Goal: Check status: Check status

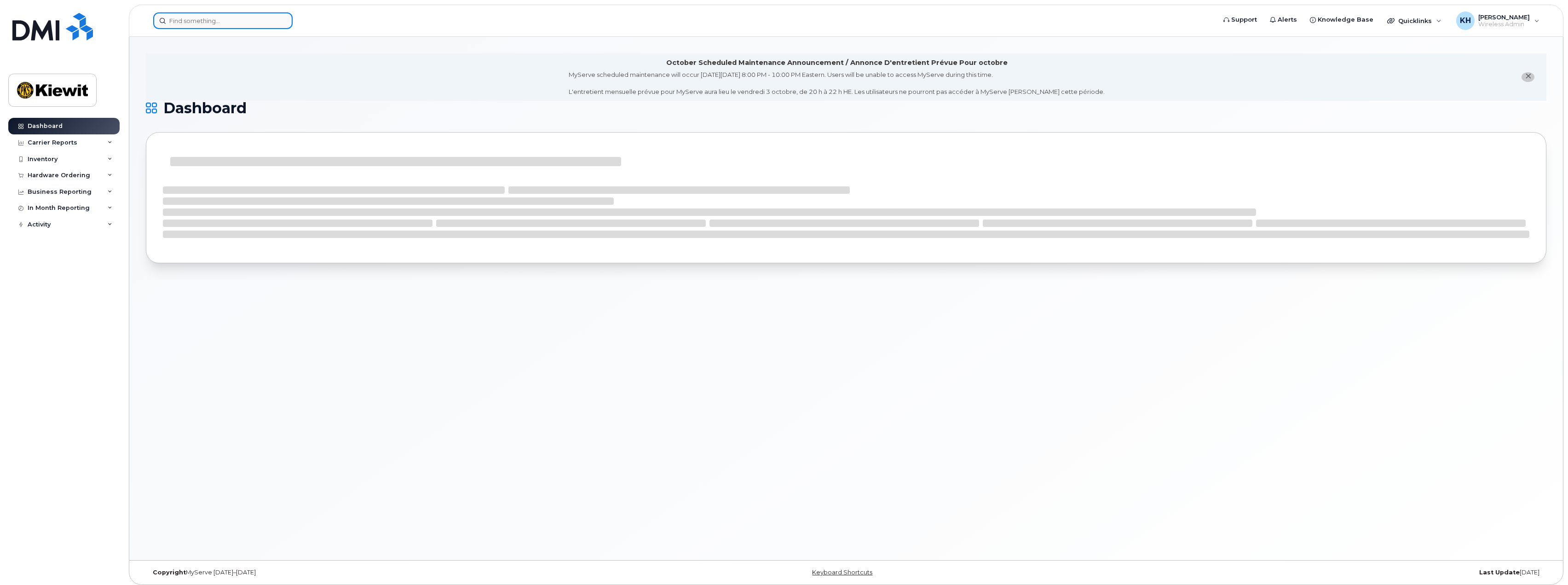
click at [193, 15] on input at bounding box center [223, 20] width 140 height 16
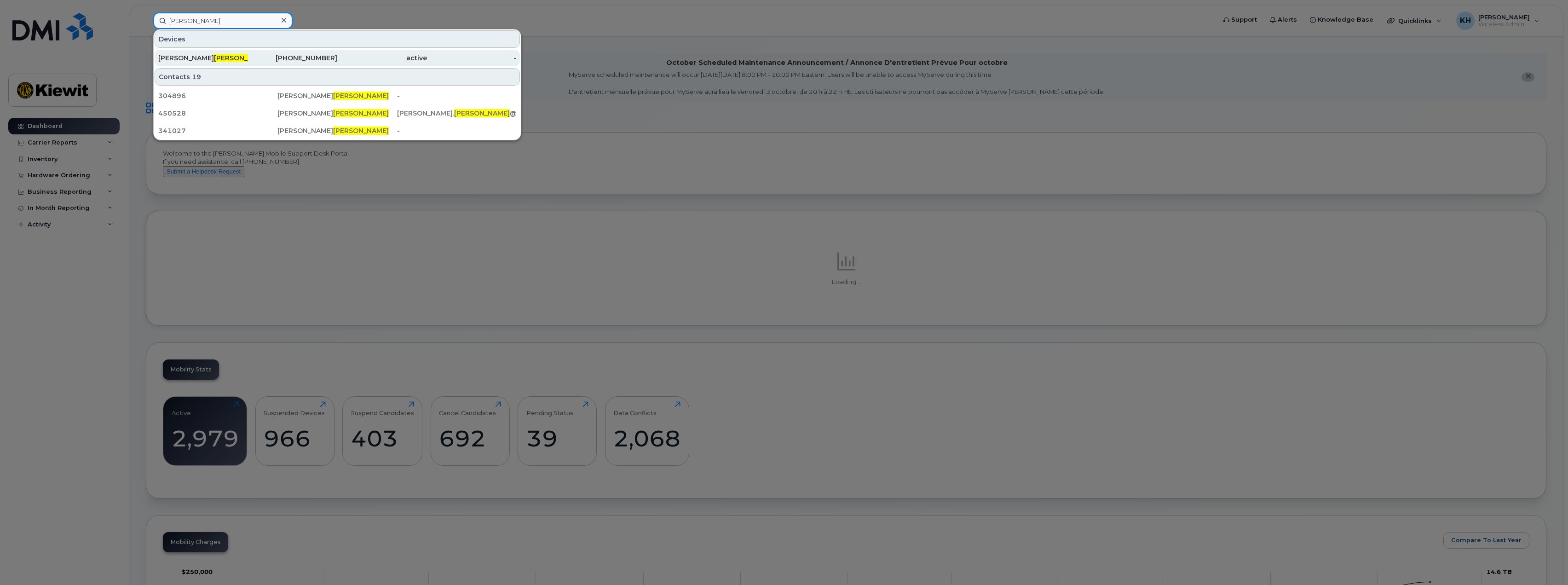
type input "[PERSON_NAME]"
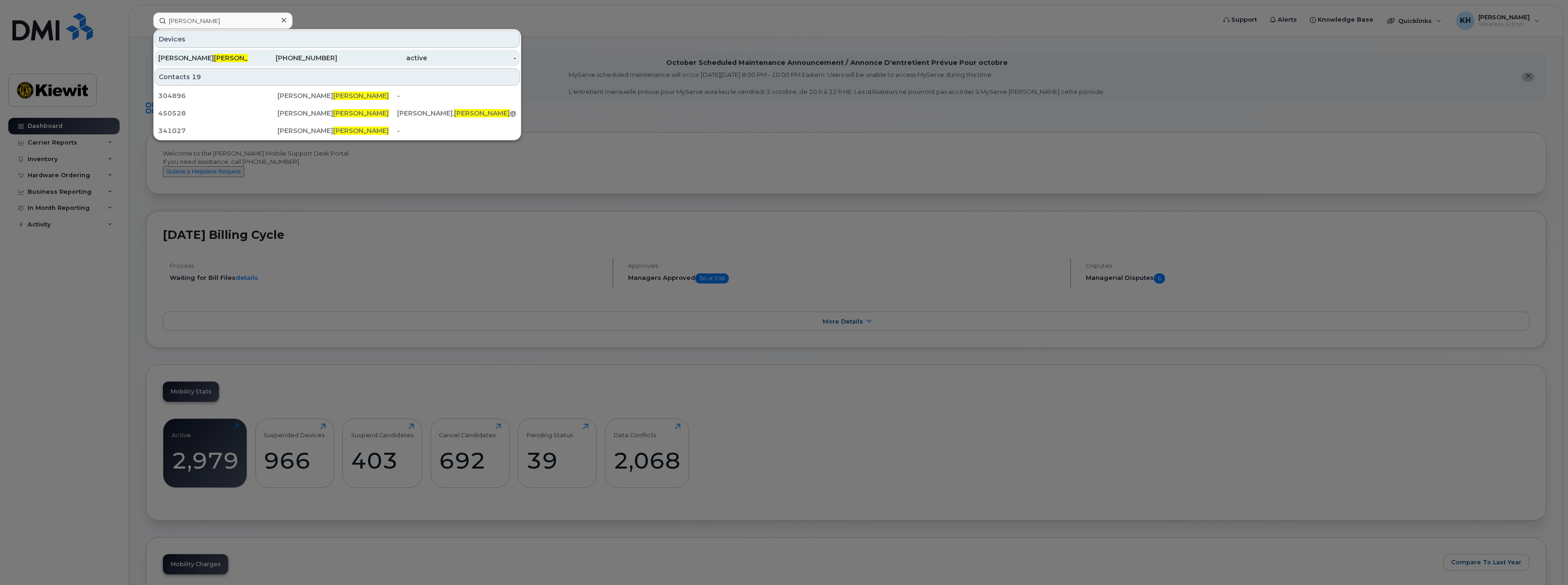
click at [219, 55] on div "[PERSON_NAME]" at bounding box center [203, 58] width 89 height 9
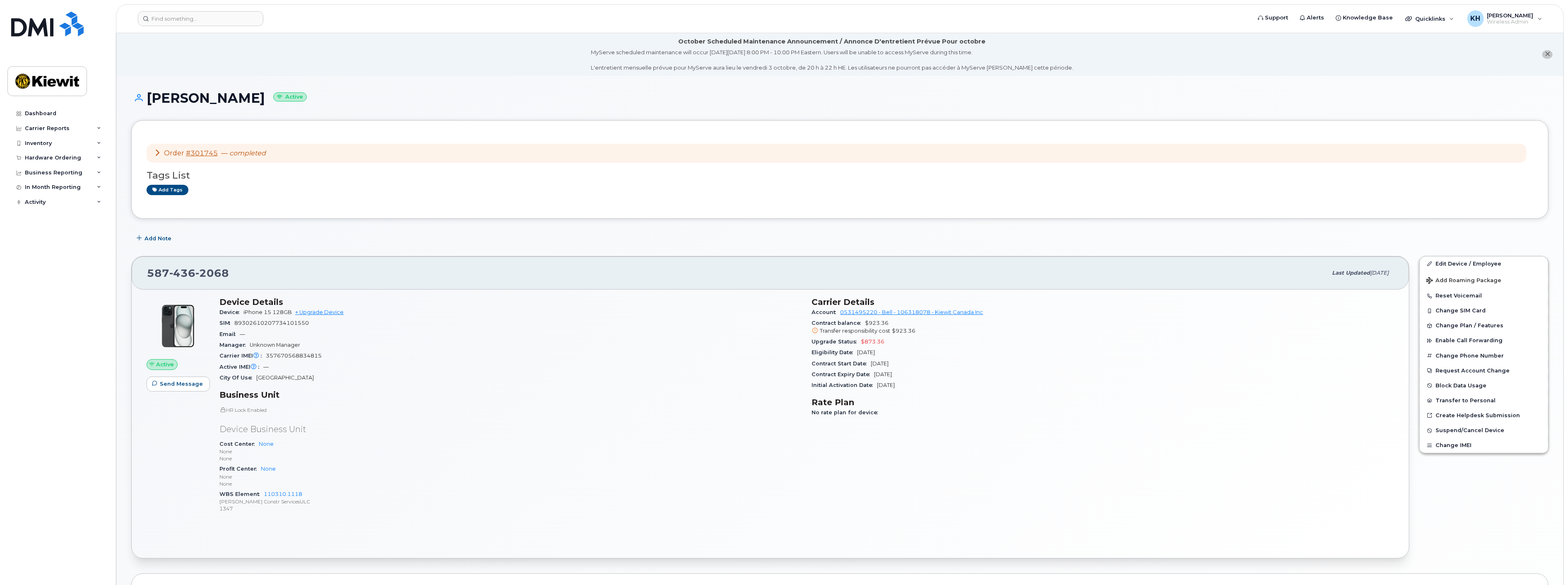
click at [157, 151] on icon at bounding box center [157, 152] width 7 height 7
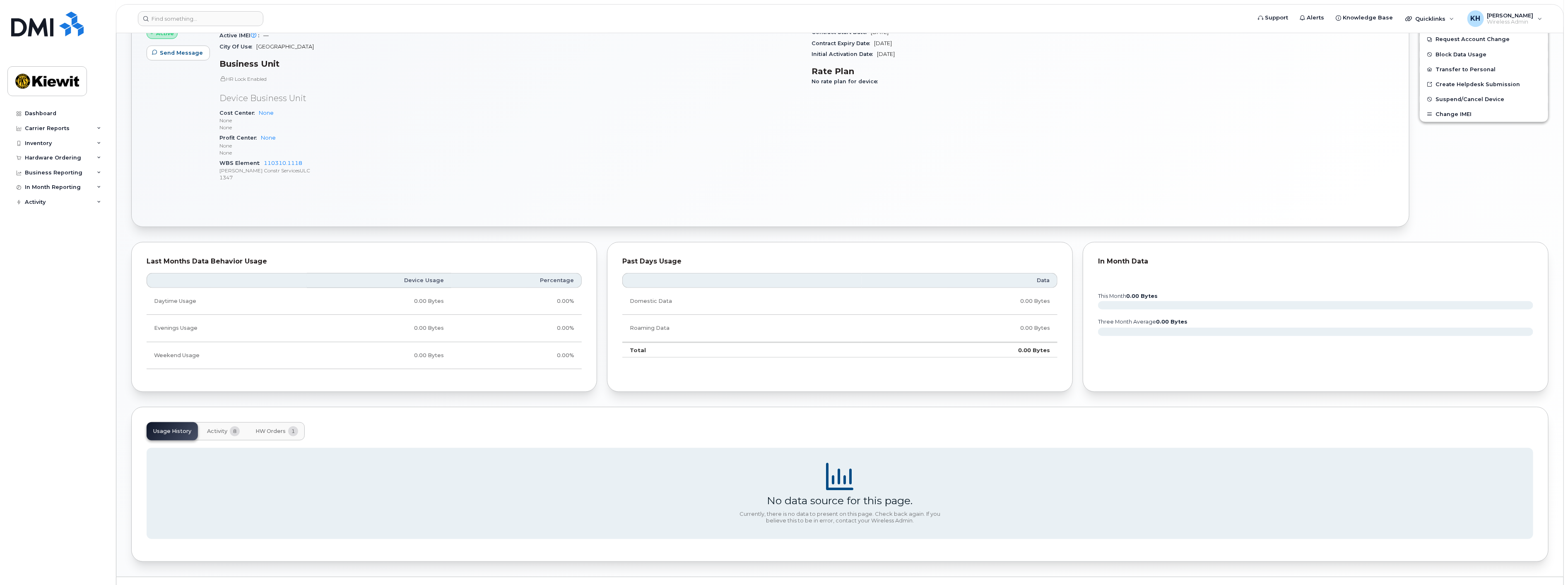
scroll to position [537, 0]
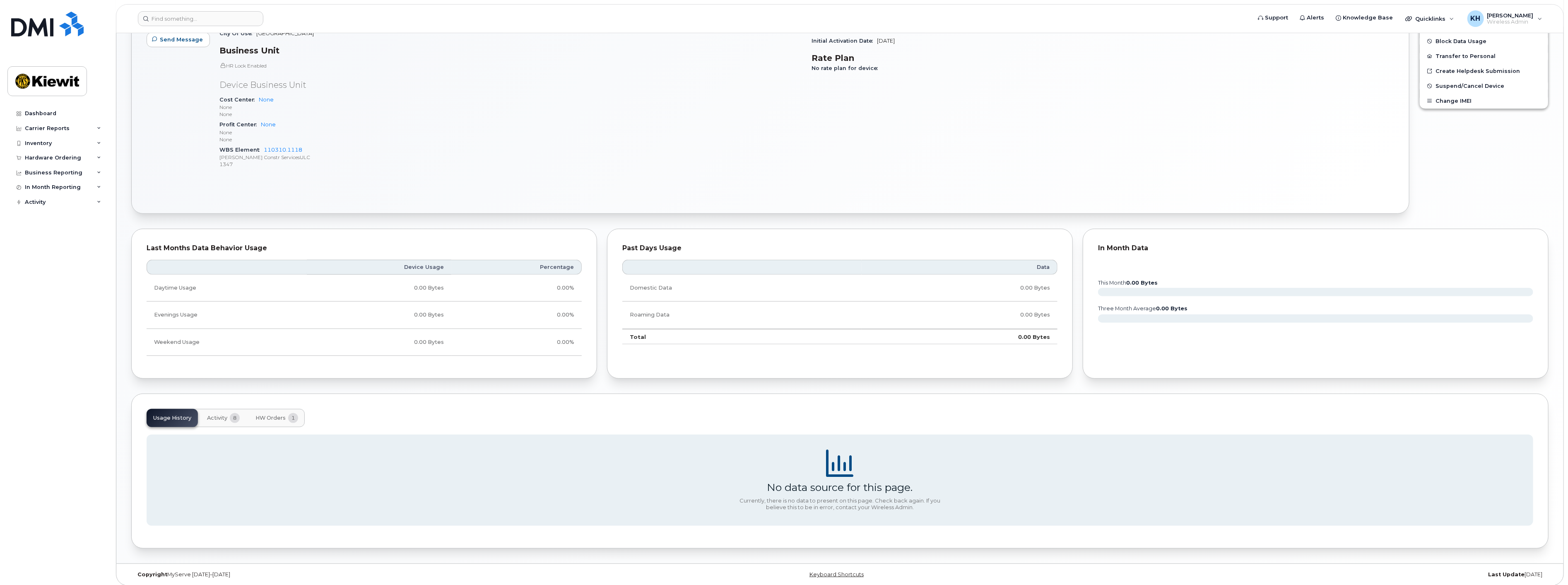
click at [273, 415] on span "HW Orders" at bounding box center [271, 418] width 30 height 7
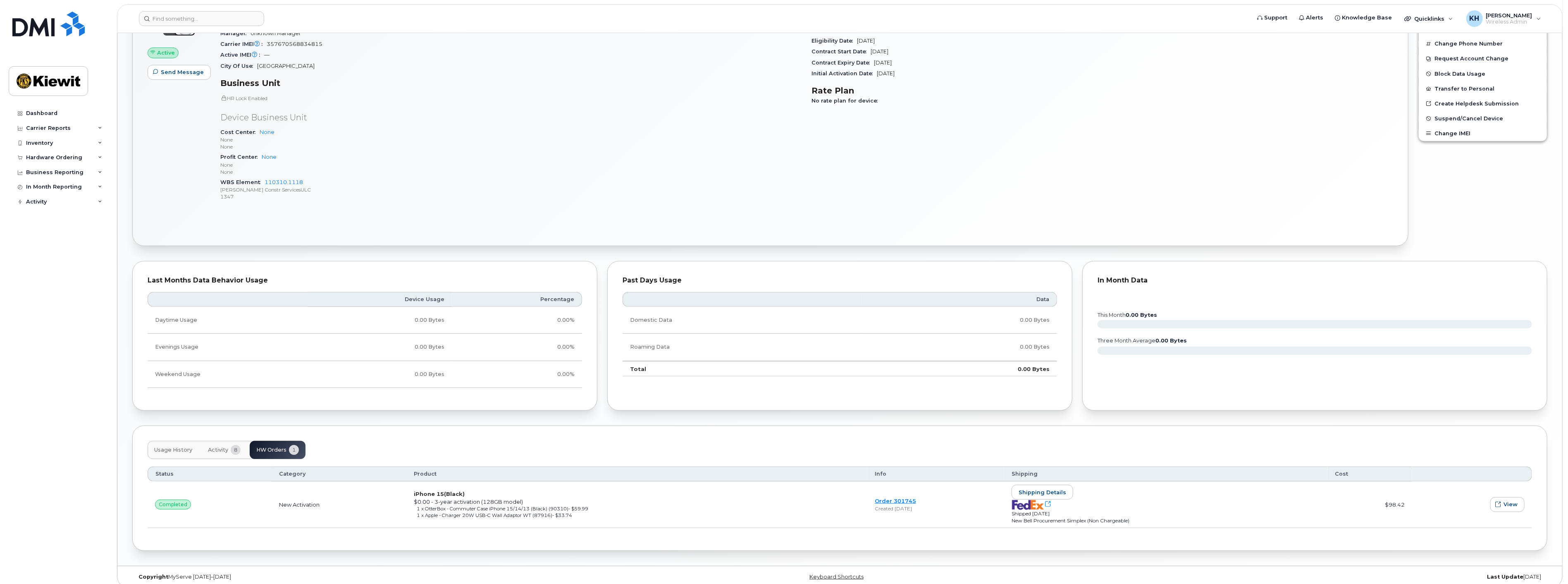
scroll to position [507, 0]
click at [1054, 487] on span "Shipping details" at bounding box center [1041, 489] width 47 height 8
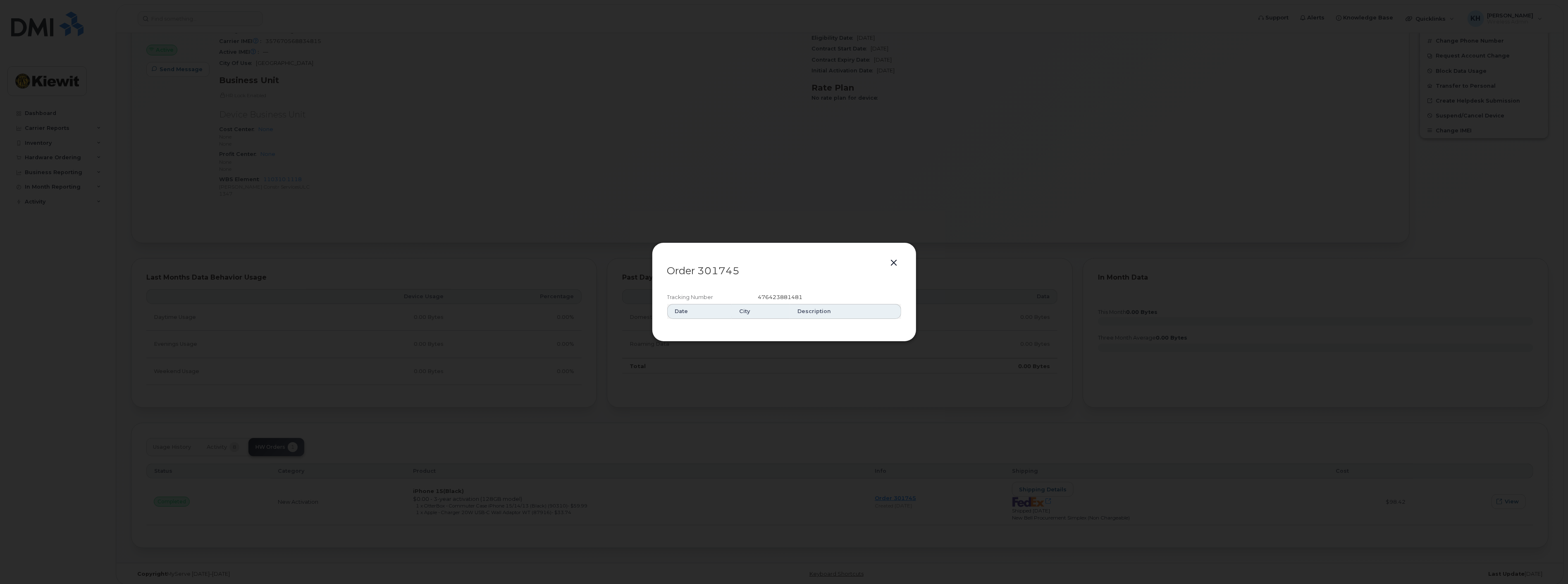
click at [772, 298] on span "476423881481" at bounding box center [780, 297] width 44 height 7
copy span "476423881481"
